Goal: Navigation & Orientation: Find specific page/section

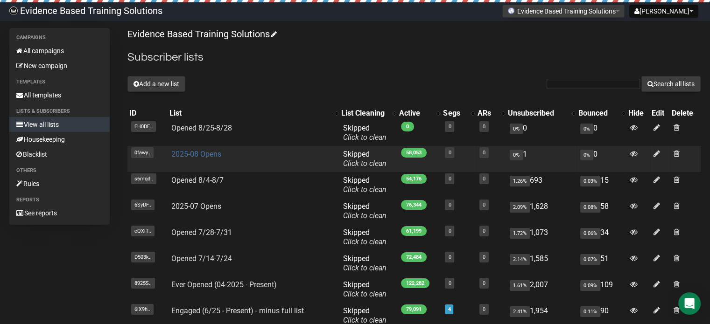
click at [192, 153] on link "2025-08 Opens" at bounding box center [196, 154] width 50 height 9
click at [211, 155] on link "2025-08 Opens" at bounding box center [196, 154] width 50 height 9
click at [656, 154] on icon at bounding box center [657, 154] width 7 height 8
click at [186, 152] on link "2025-08 Opens" at bounding box center [196, 154] width 50 height 9
click at [211, 155] on link "2025-08 Opens" at bounding box center [196, 154] width 50 height 9
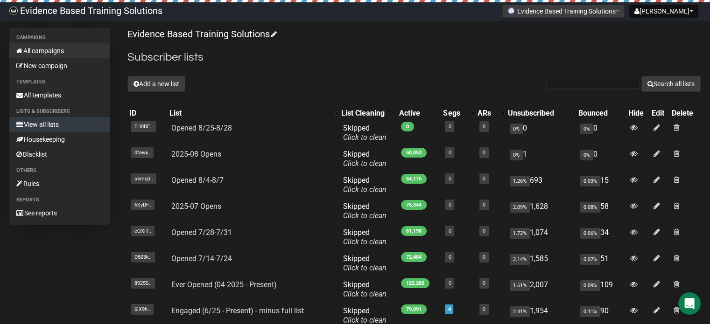
click at [37, 50] on link "All campaigns" at bounding box center [59, 50] width 100 height 15
